Goal: Check status: Check status

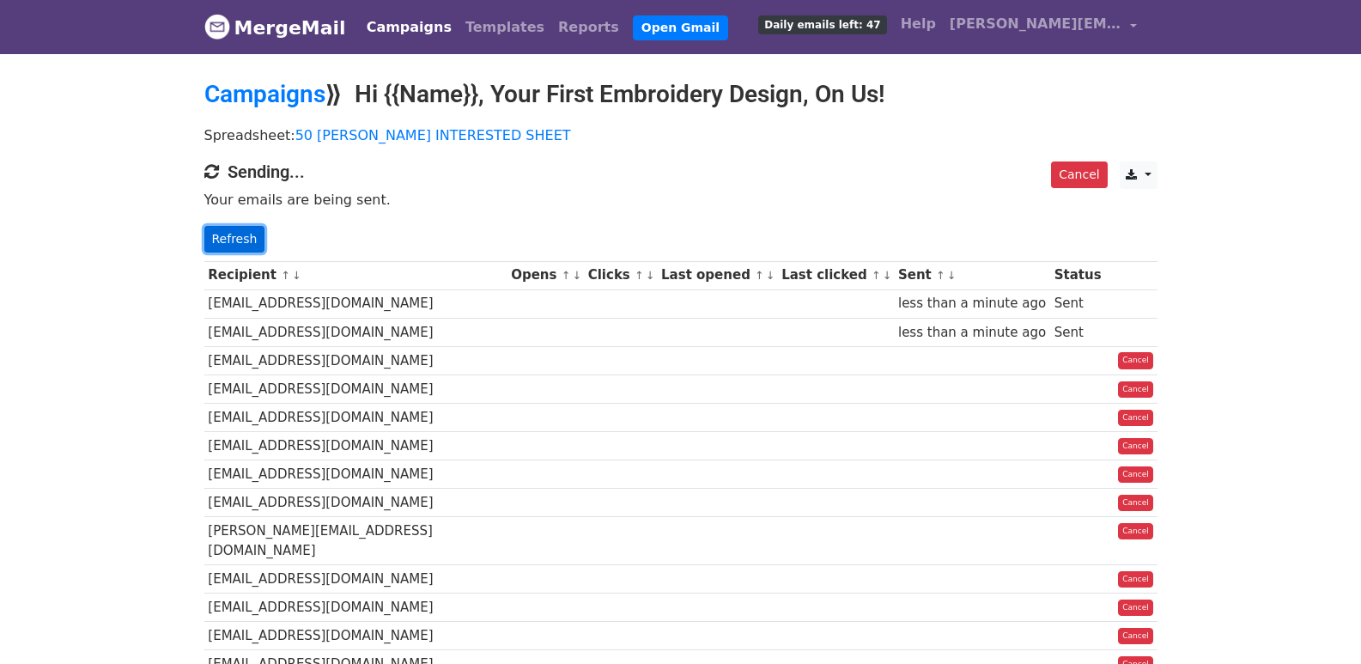
click at [220, 231] on link "Refresh" at bounding box center [234, 239] width 61 height 27
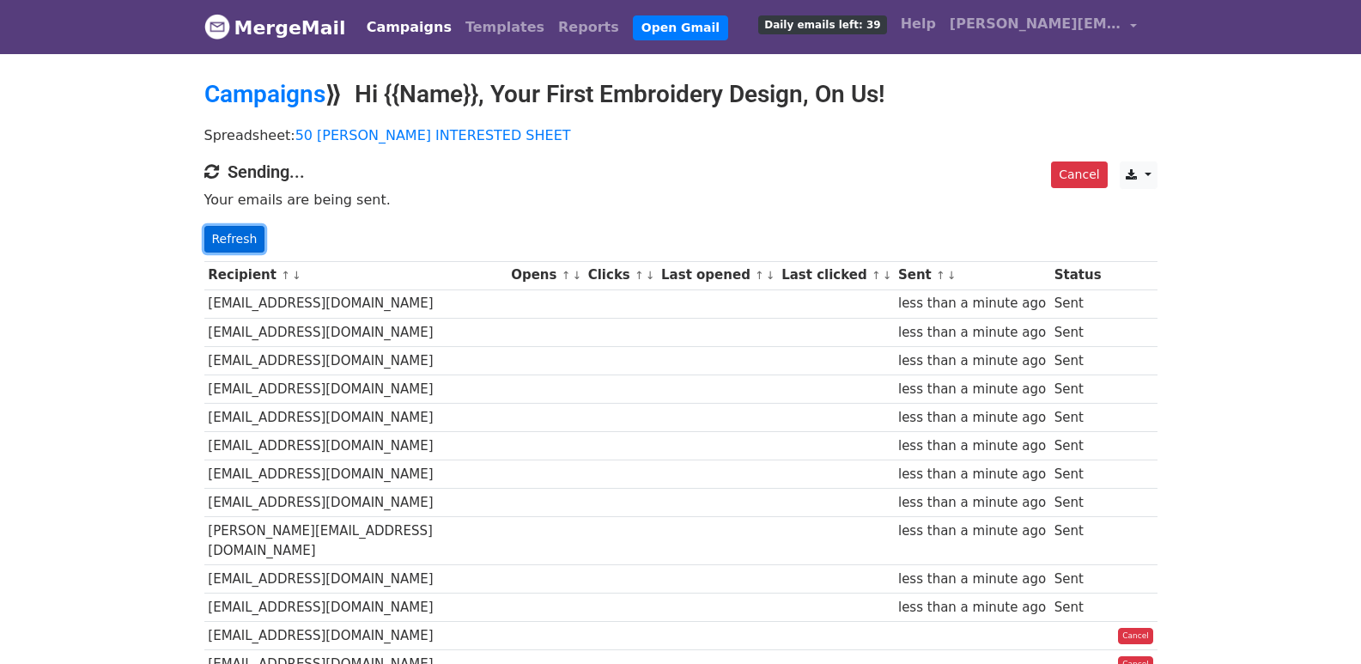
click at [228, 236] on link "Refresh" at bounding box center [234, 239] width 61 height 27
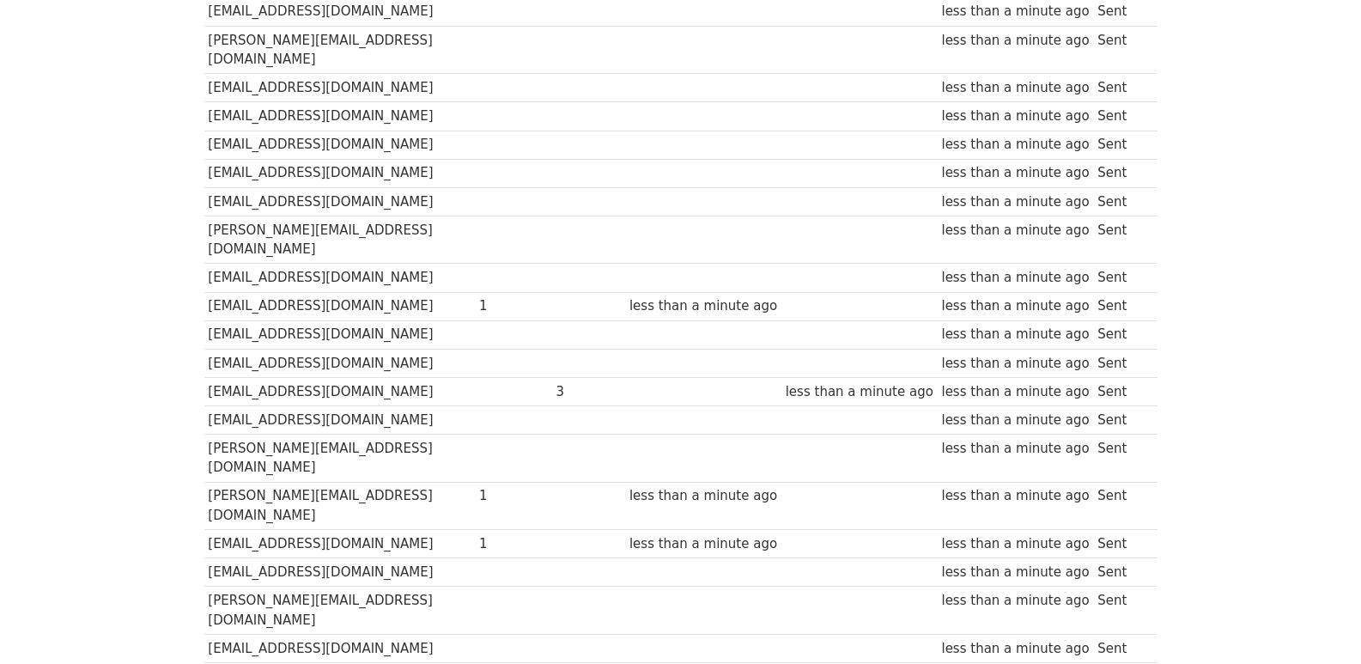
scroll to position [1195, 0]
